Goal: Navigation & Orientation: Find specific page/section

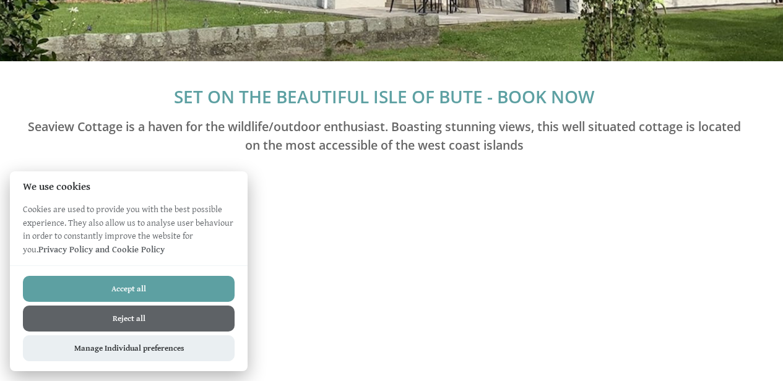
scroll to position [238, 0]
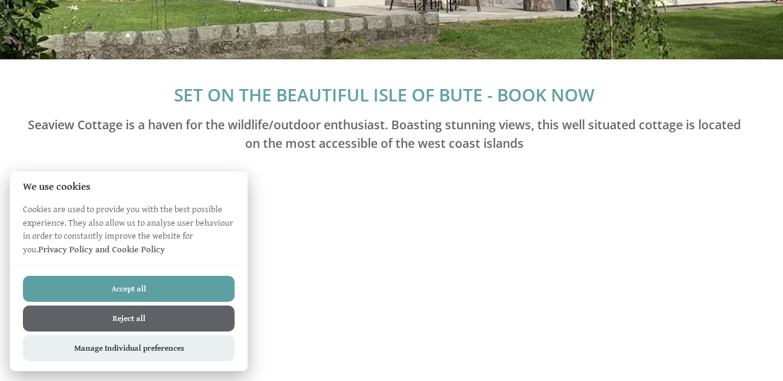
click at [109, 312] on button "Reject all" at bounding box center [129, 319] width 212 height 26
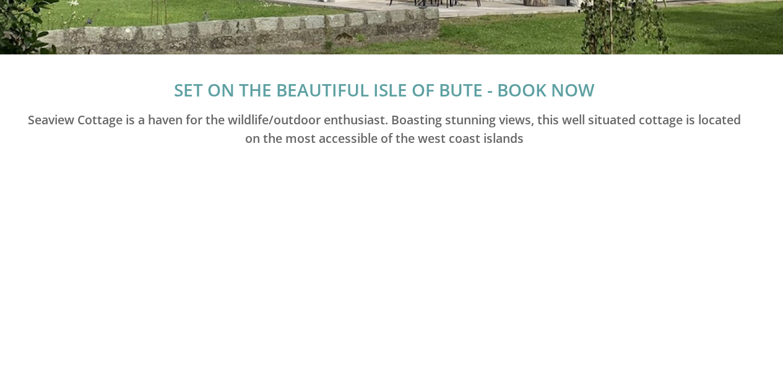
scroll to position [253, 0]
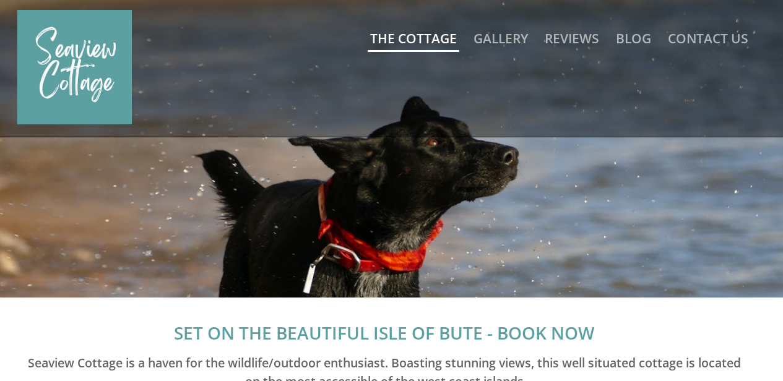
click at [416, 40] on link "The Cottage" at bounding box center [413, 38] width 87 height 17
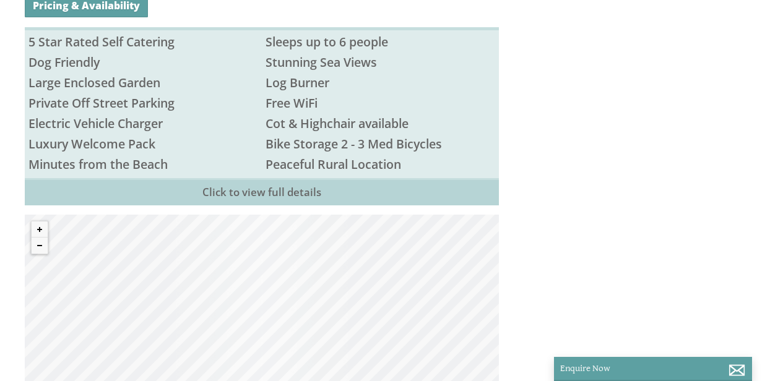
scroll to position [712, 0]
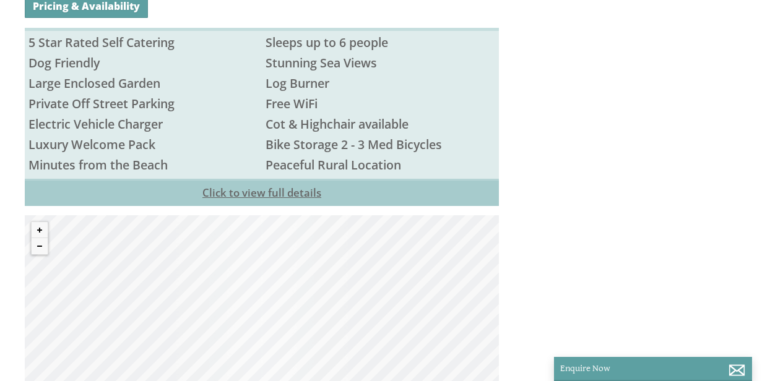
click at [350, 179] on link "Click to view full details" at bounding box center [262, 192] width 474 height 27
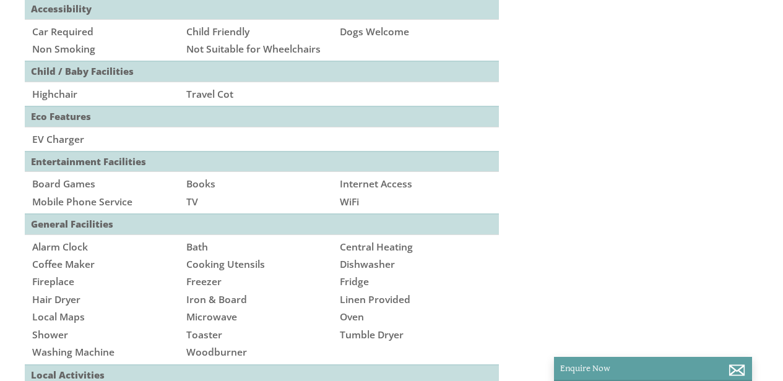
scroll to position [0, 0]
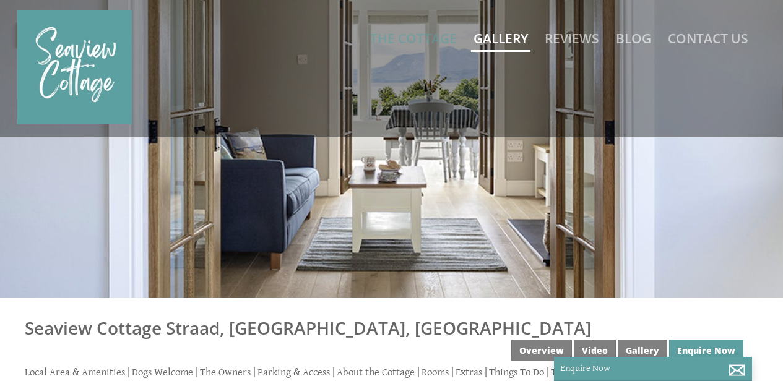
click at [497, 41] on link "Gallery" at bounding box center [500, 38] width 54 height 17
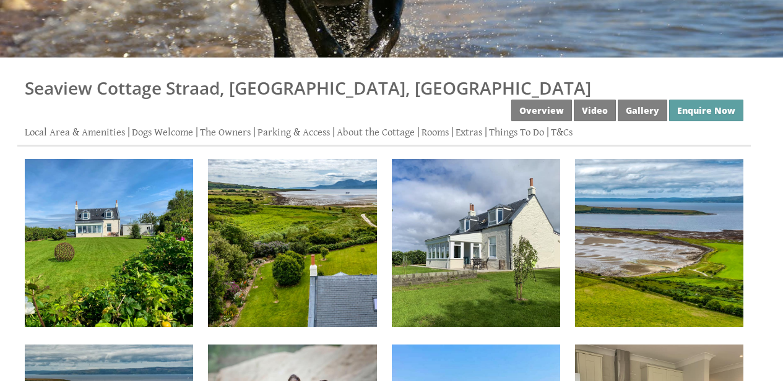
scroll to position [246, 0]
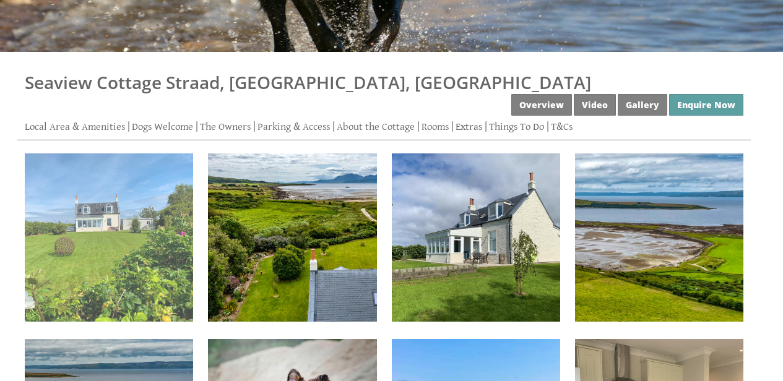
click at [128, 184] on img at bounding box center [109, 237] width 168 height 168
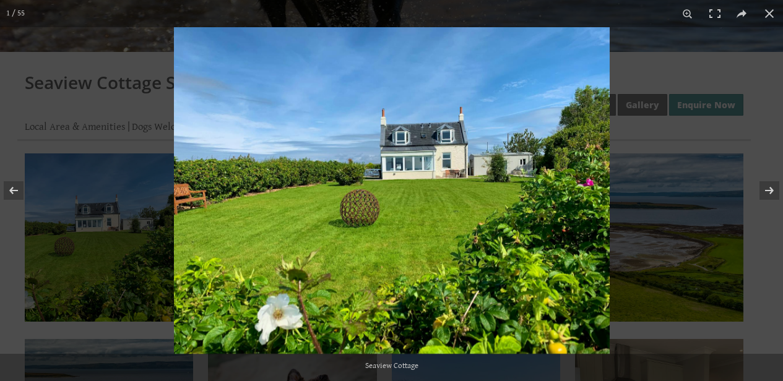
scroll to position [246, 0]
click at [762, 192] on button at bounding box center [761, 191] width 43 height 62
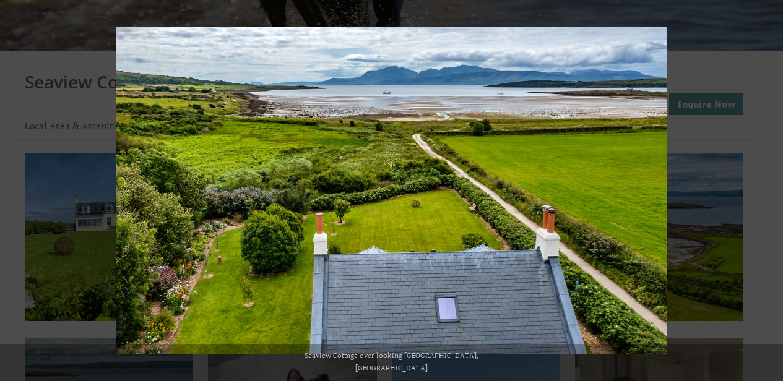
click at [762, 192] on button at bounding box center [761, 191] width 43 height 62
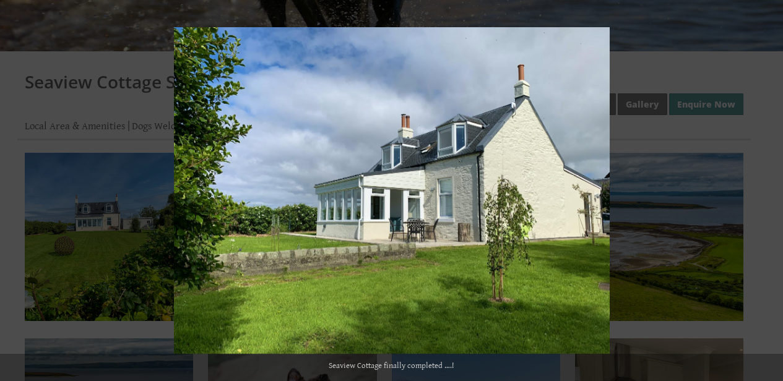
click at [762, 192] on button at bounding box center [761, 191] width 43 height 62
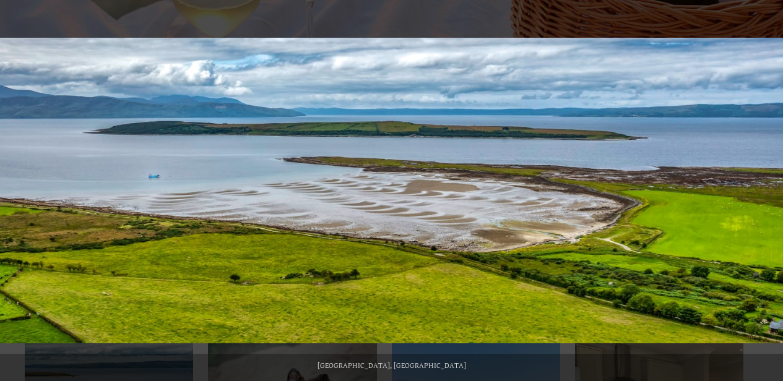
click at [762, 192] on button at bounding box center [761, 191] width 43 height 62
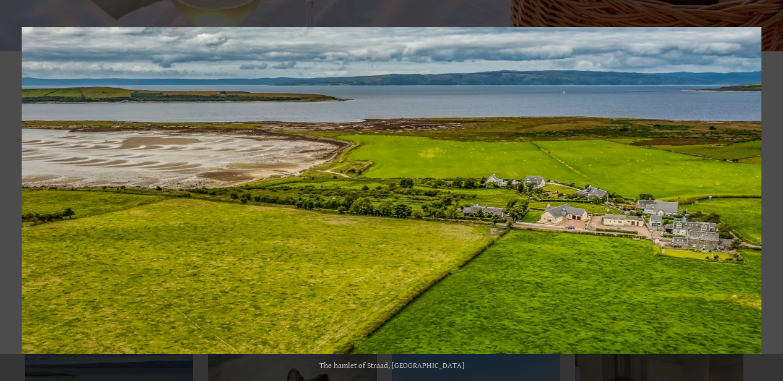
click at [762, 192] on button at bounding box center [761, 191] width 43 height 62
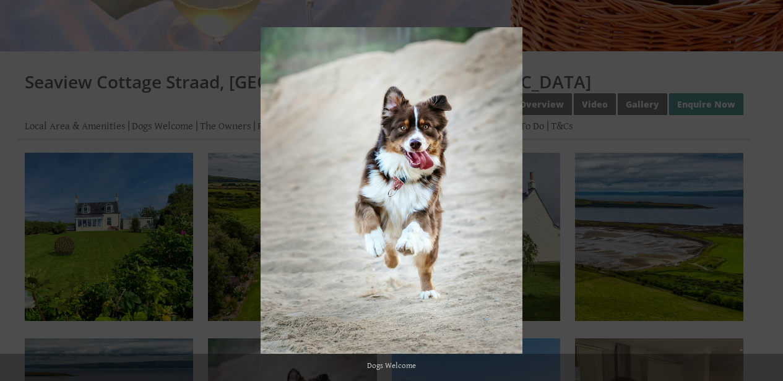
click at [762, 192] on button at bounding box center [761, 191] width 43 height 62
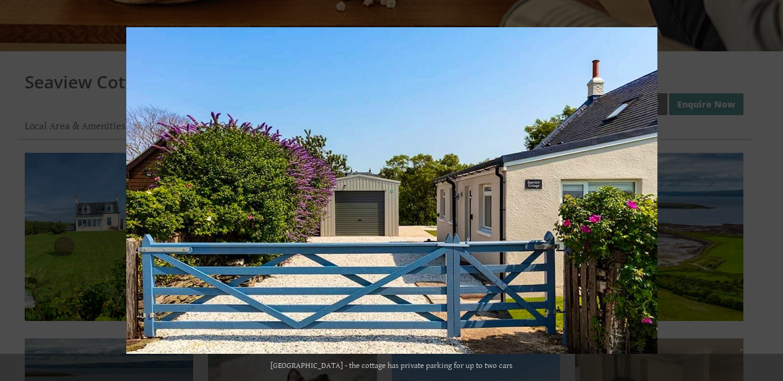
click at [762, 192] on button at bounding box center [761, 191] width 43 height 62
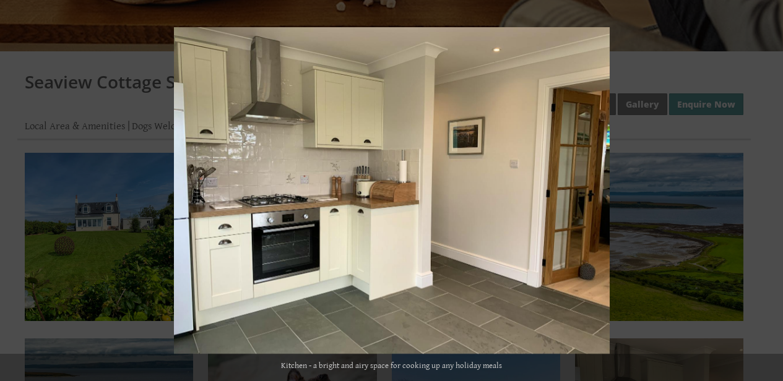
click at [762, 192] on button at bounding box center [761, 191] width 43 height 62
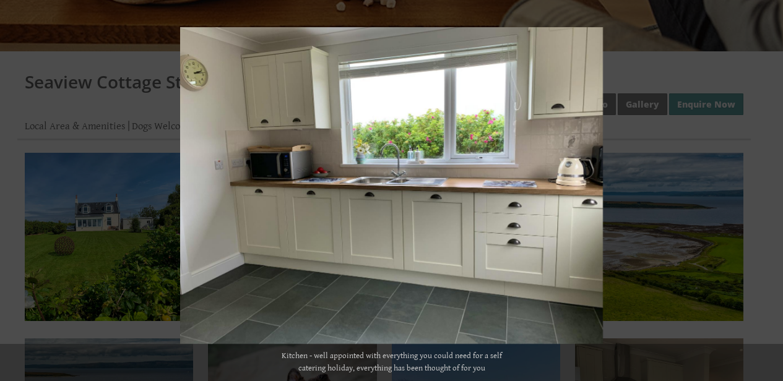
click at [762, 192] on button at bounding box center [761, 191] width 43 height 62
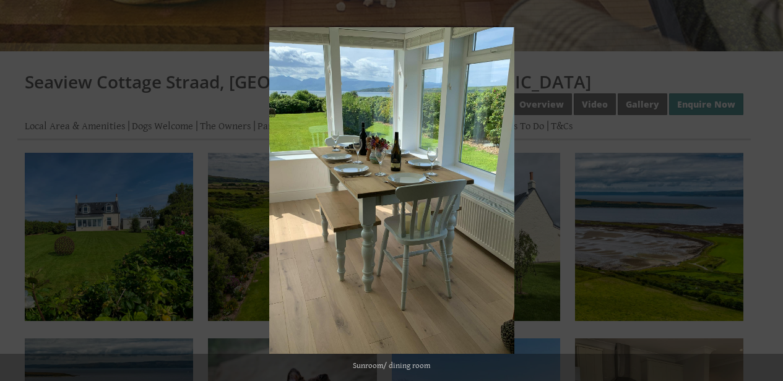
click at [762, 192] on button at bounding box center [761, 191] width 43 height 62
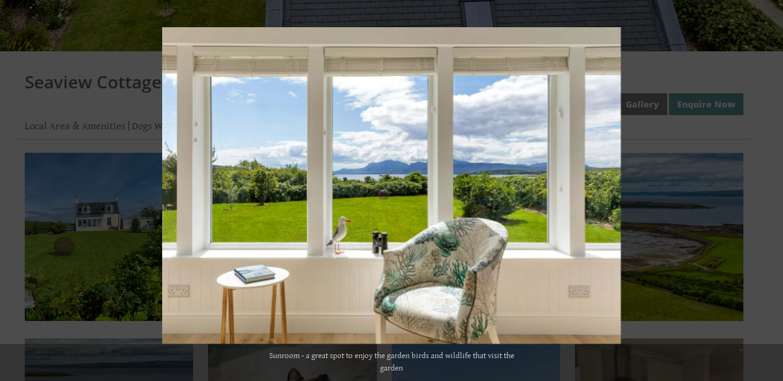
click at [762, 192] on button at bounding box center [761, 191] width 43 height 62
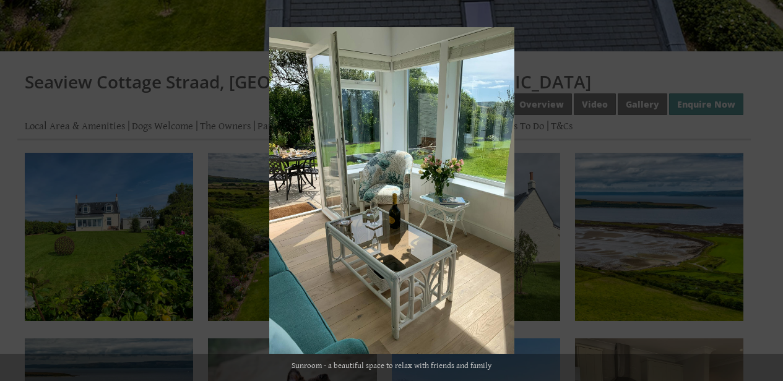
click at [762, 192] on button at bounding box center [761, 191] width 43 height 62
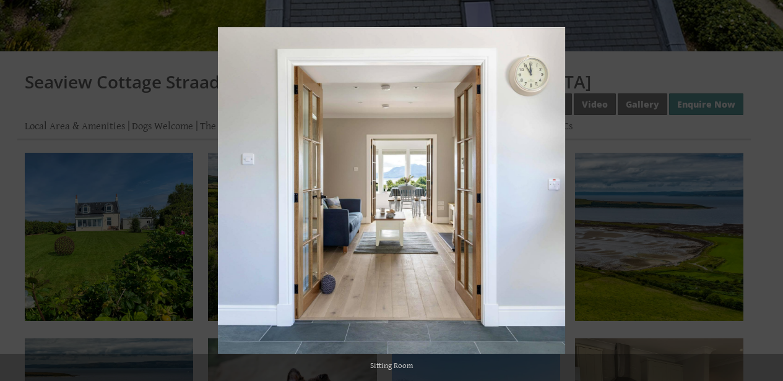
click at [762, 192] on button at bounding box center [761, 191] width 43 height 62
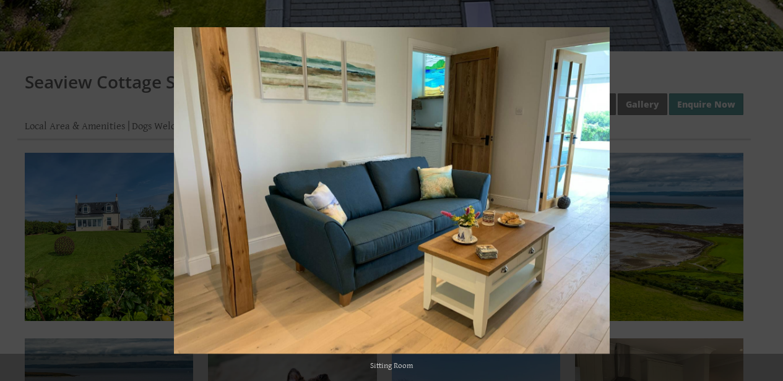
click at [762, 192] on button at bounding box center [761, 191] width 43 height 62
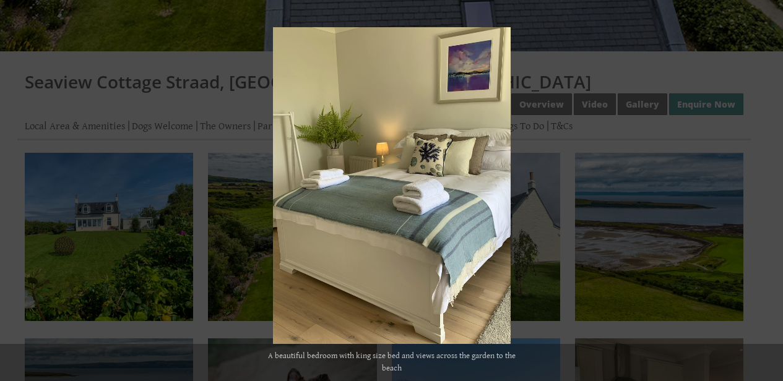
click at [762, 192] on button at bounding box center [761, 191] width 43 height 62
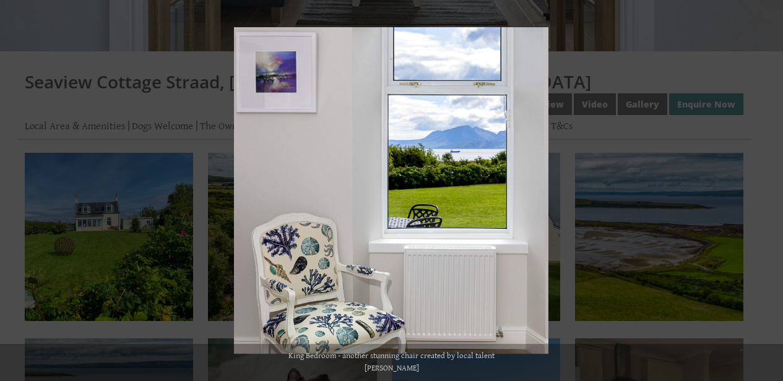
click at [762, 192] on button at bounding box center [761, 191] width 43 height 62
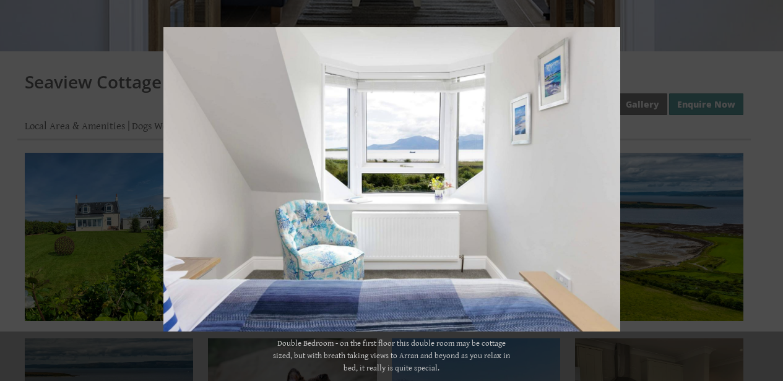
click at [762, 192] on button at bounding box center [761, 191] width 43 height 62
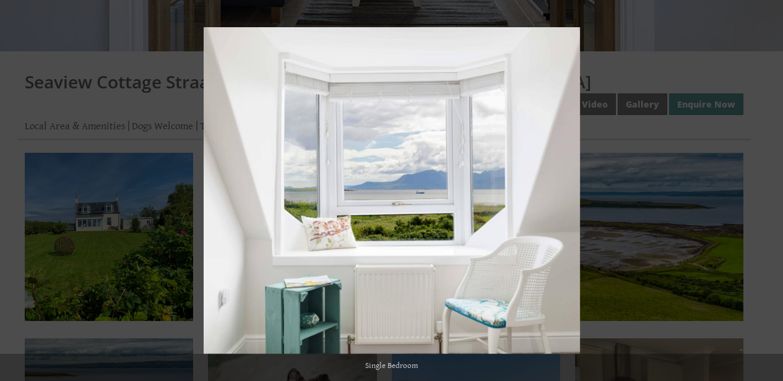
click at [762, 192] on button at bounding box center [761, 191] width 43 height 62
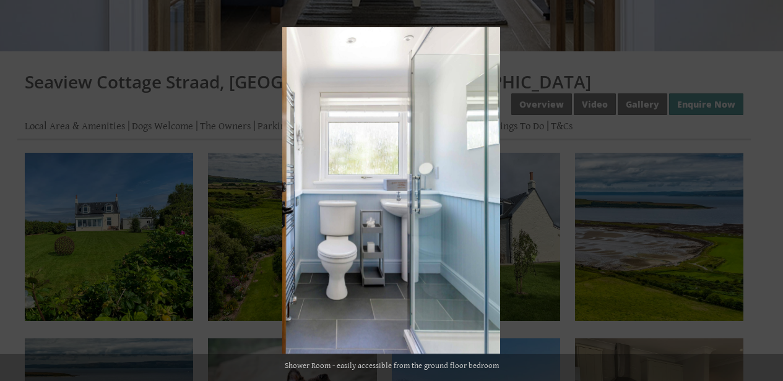
click at [762, 192] on button at bounding box center [761, 191] width 43 height 62
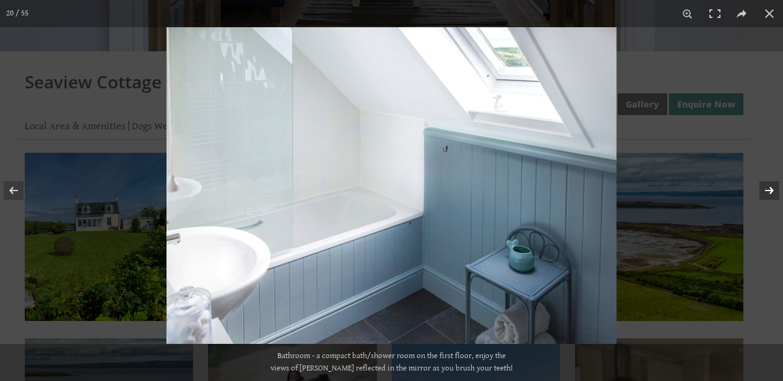
click at [762, 192] on button at bounding box center [761, 191] width 43 height 62
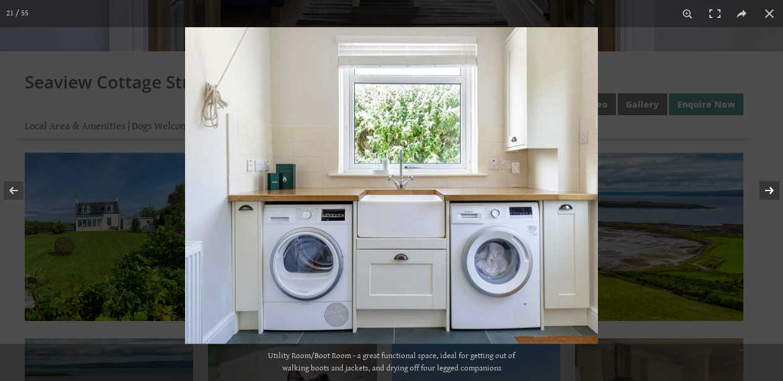
click at [762, 192] on button at bounding box center [761, 191] width 43 height 62
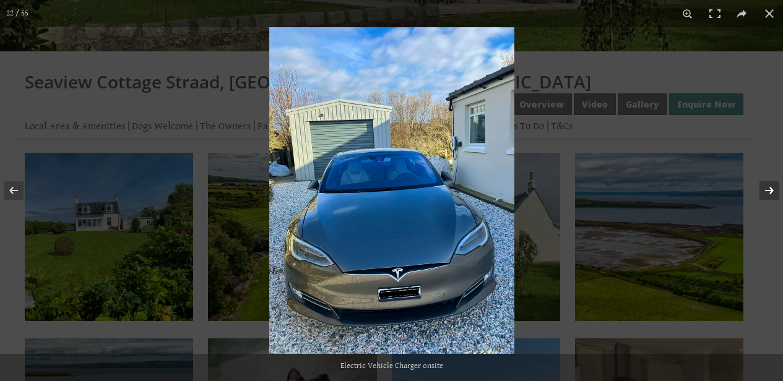
click at [762, 192] on button at bounding box center [761, 191] width 43 height 62
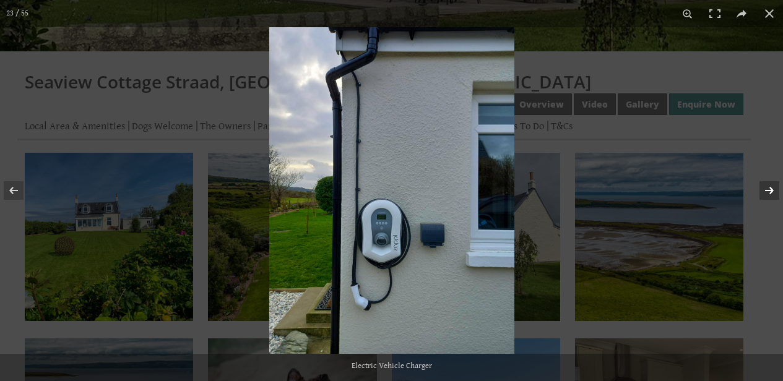
click at [764, 191] on button at bounding box center [761, 191] width 43 height 62
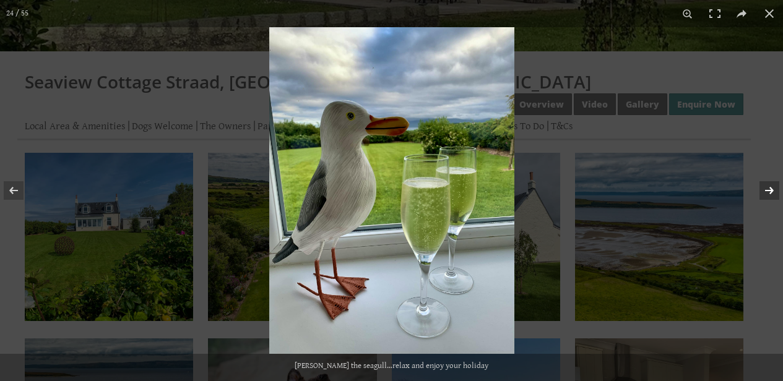
click at [764, 191] on button at bounding box center [761, 191] width 43 height 62
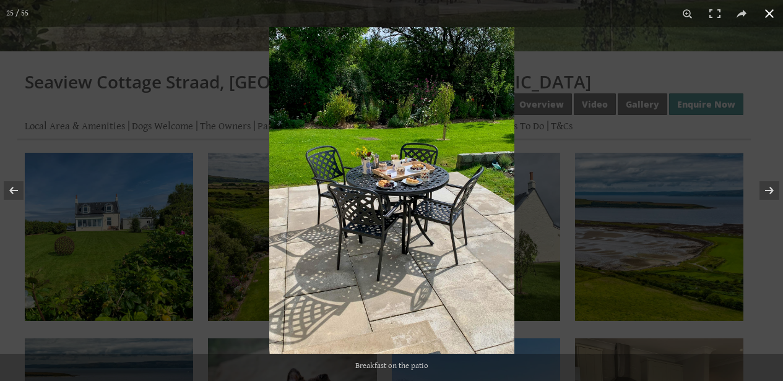
click at [769, 21] on button at bounding box center [769, 13] width 27 height 27
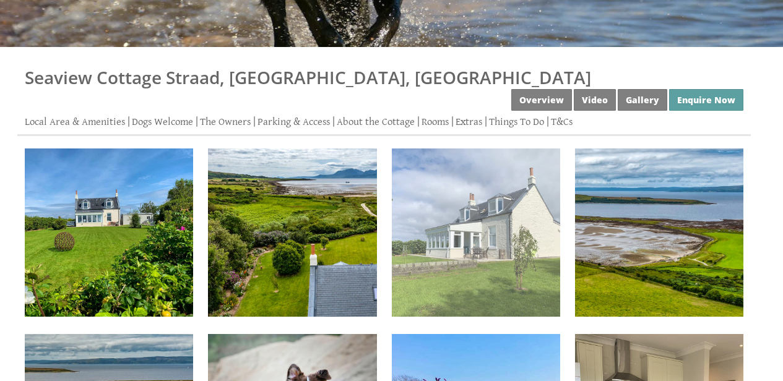
scroll to position [253, 0]
